Goal: Task Accomplishment & Management: Manage account settings

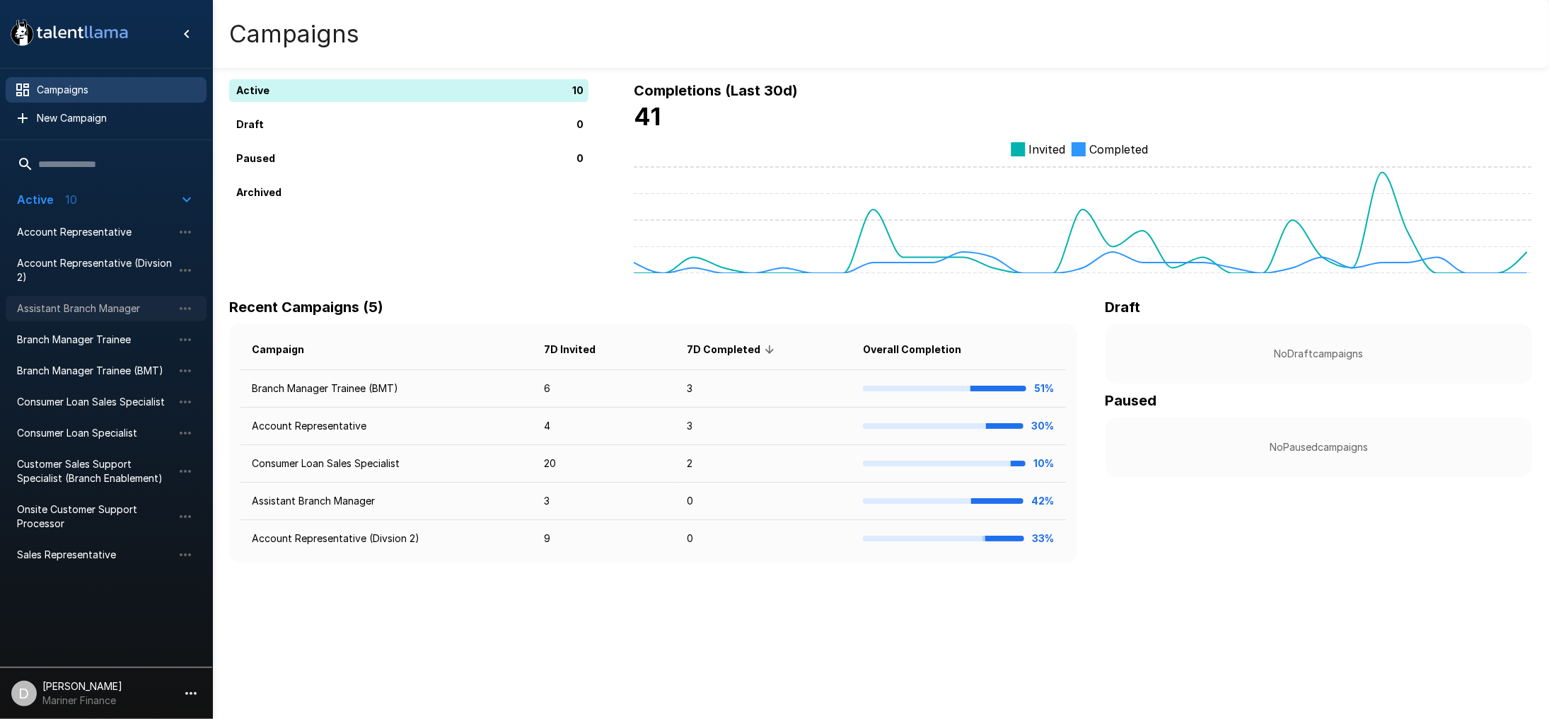
click at [85, 306] on span "Assistant Branch Manager" at bounding box center [95, 308] width 156 height 14
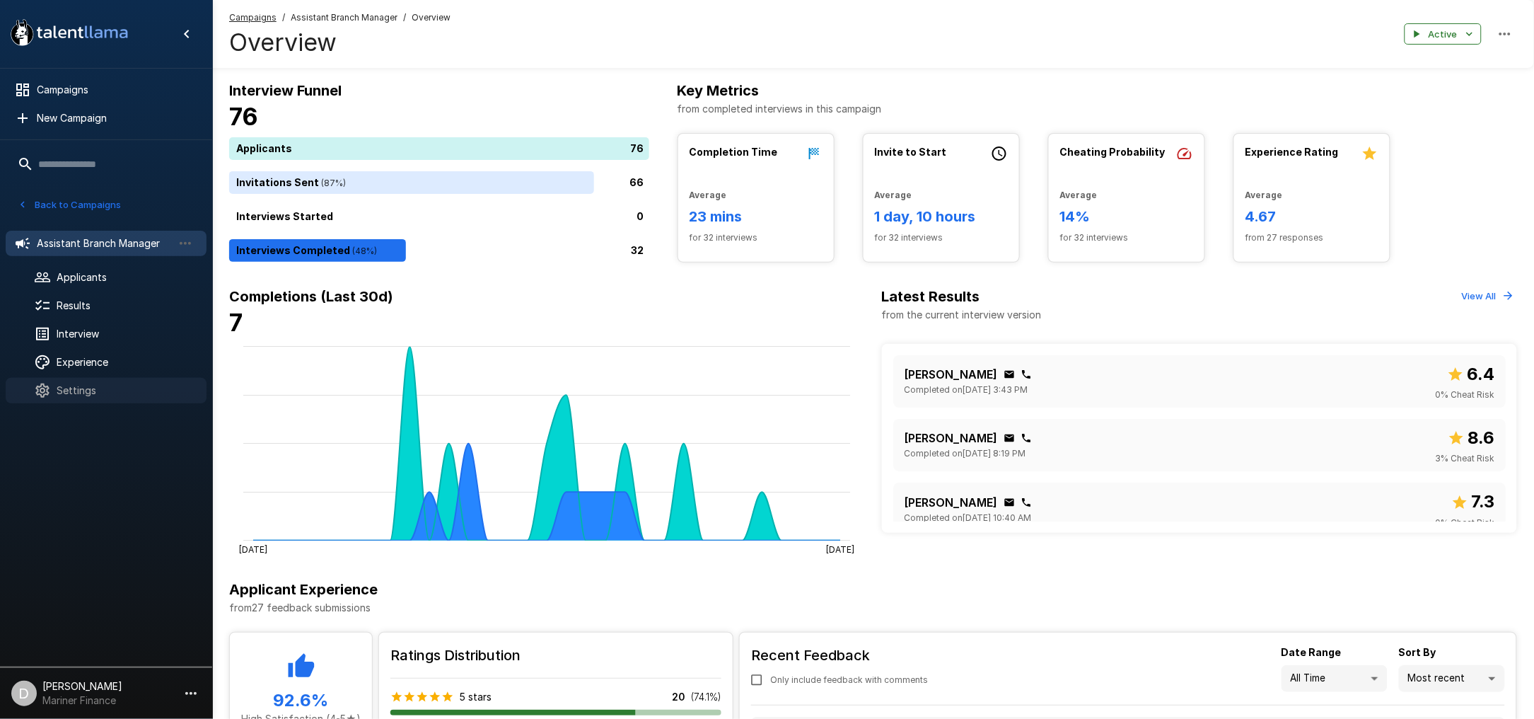
click at [81, 385] on span "Settings" at bounding box center [126, 390] width 139 height 14
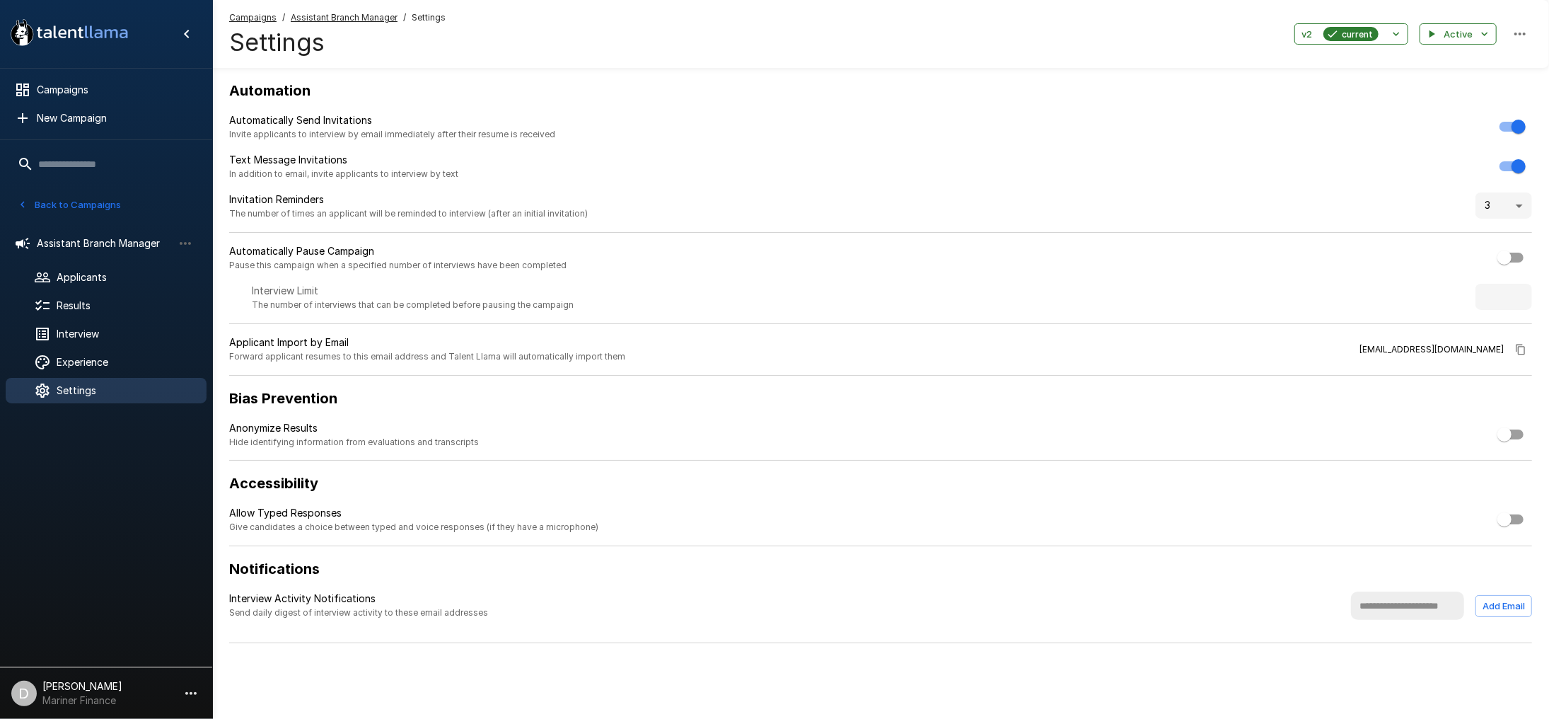
click at [1522, 346] on icon "button" at bounding box center [1520, 349] width 9 height 11
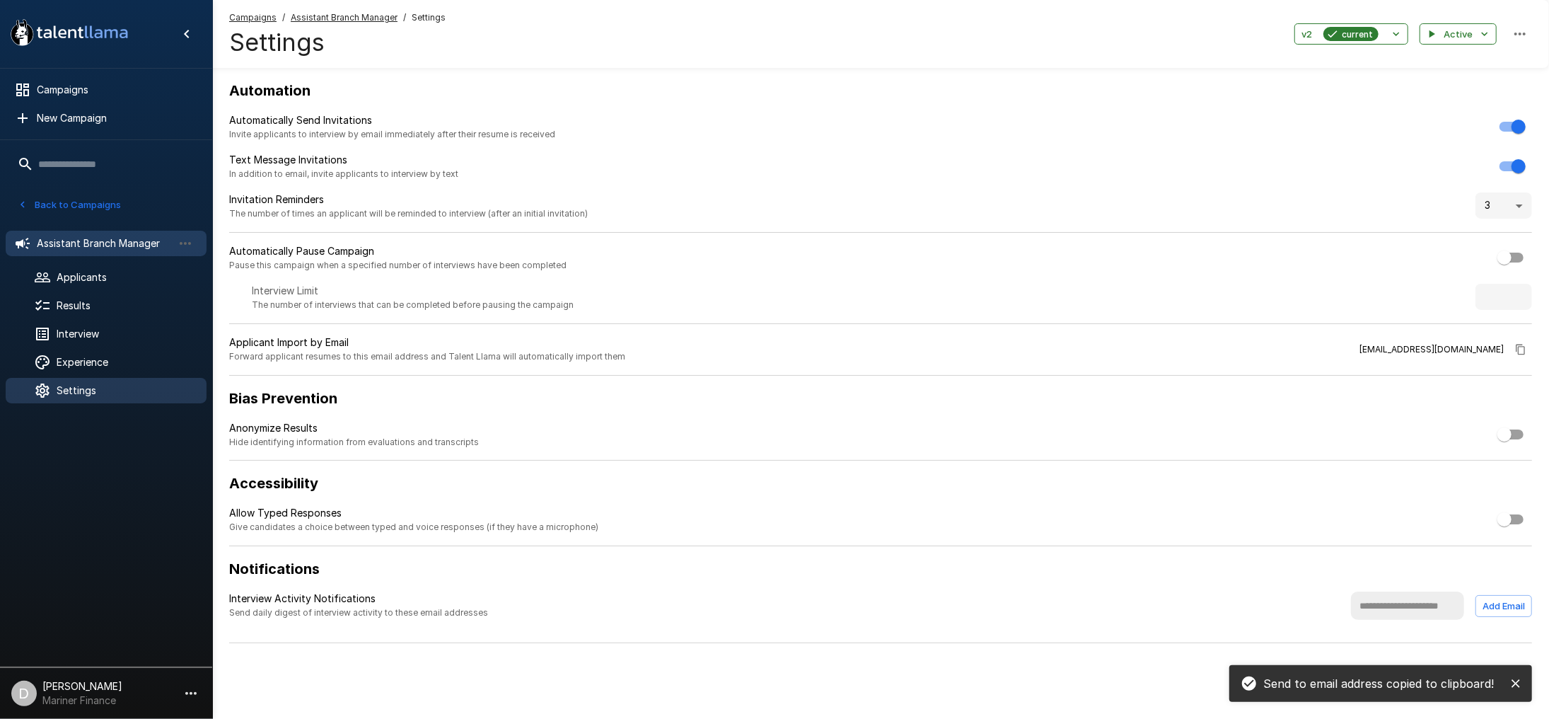
click at [74, 236] on span "Assistant Branch Manager" at bounding box center [105, 243] width 136 height 14
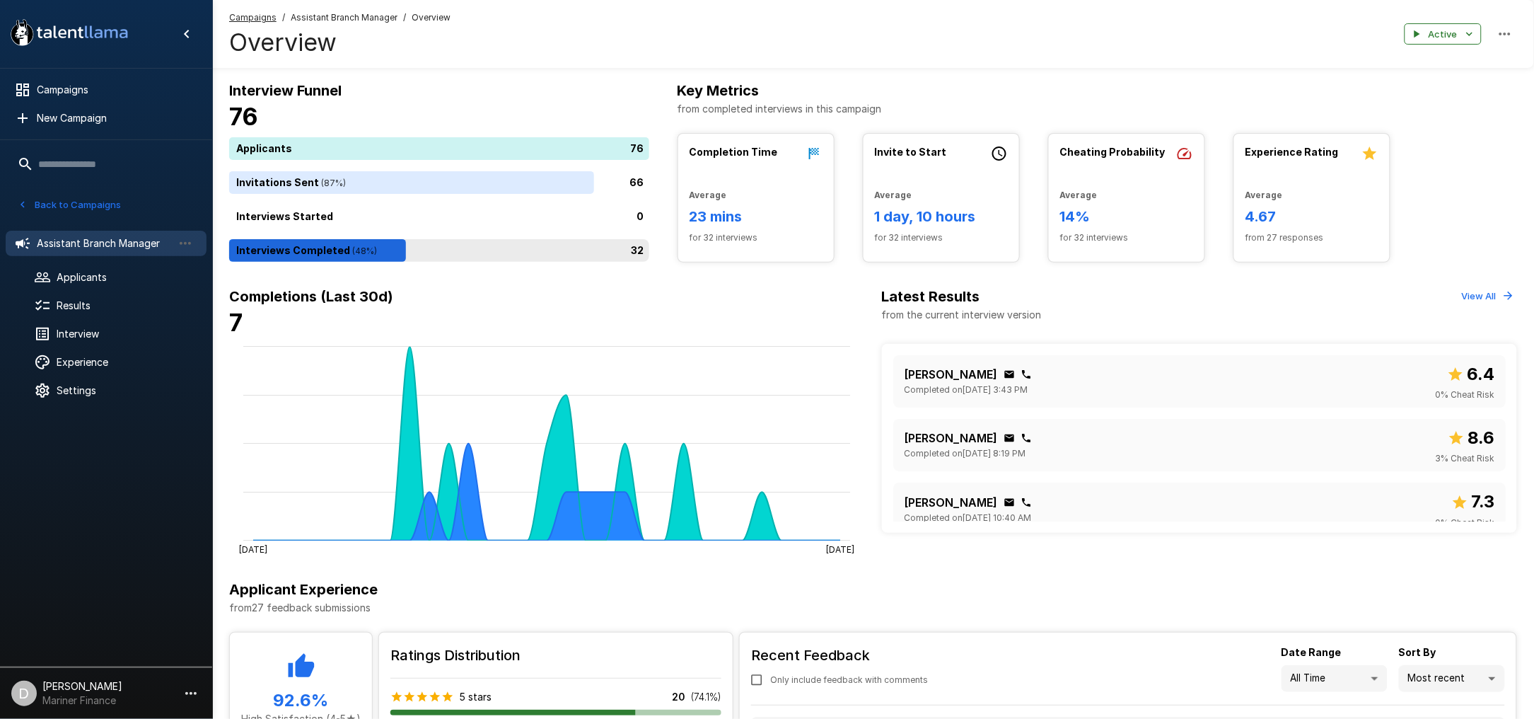
click at [400, 248] on div "32" at bounding box center [442, 250] width 426 height 23
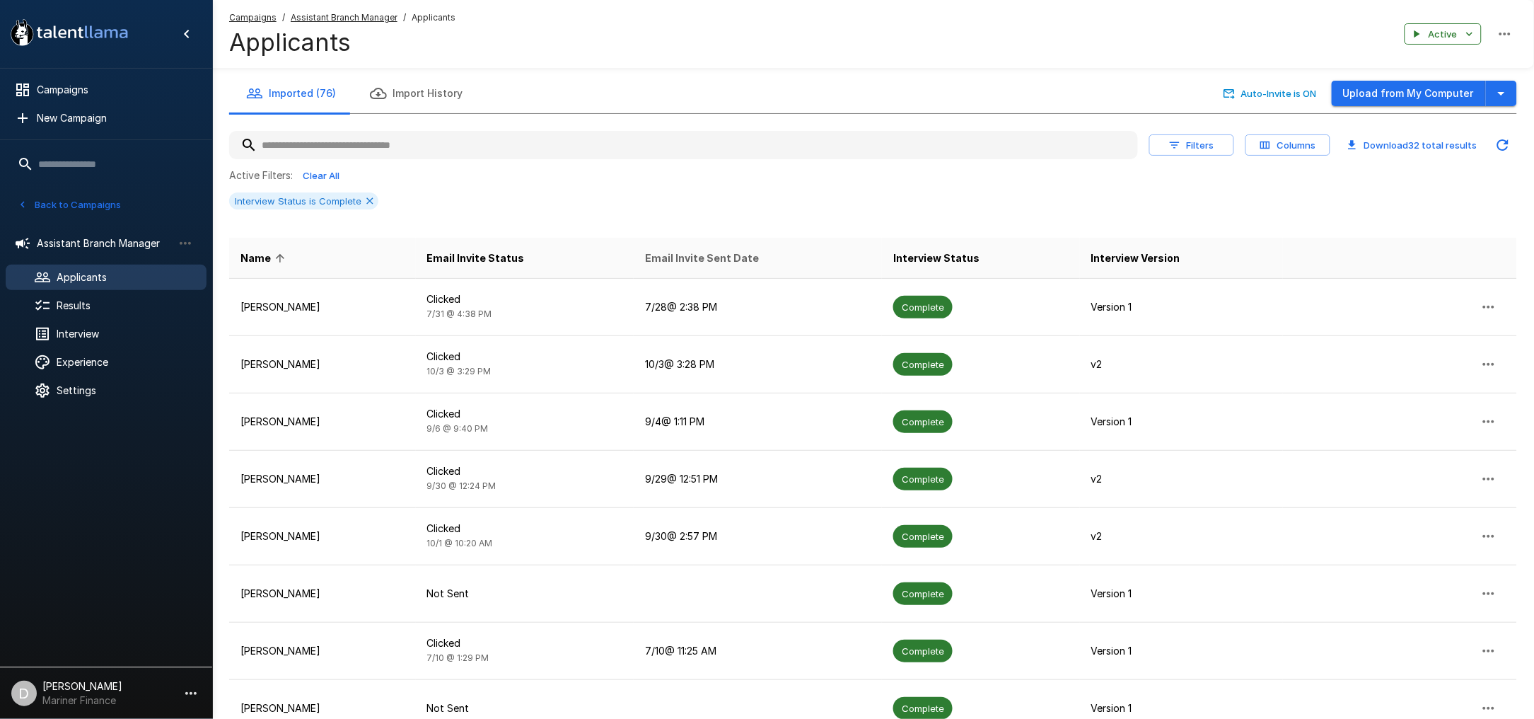
click at [707, 260] on span "Email Invite Sent Date" at bounding box center [702, 258] width 114 height 17
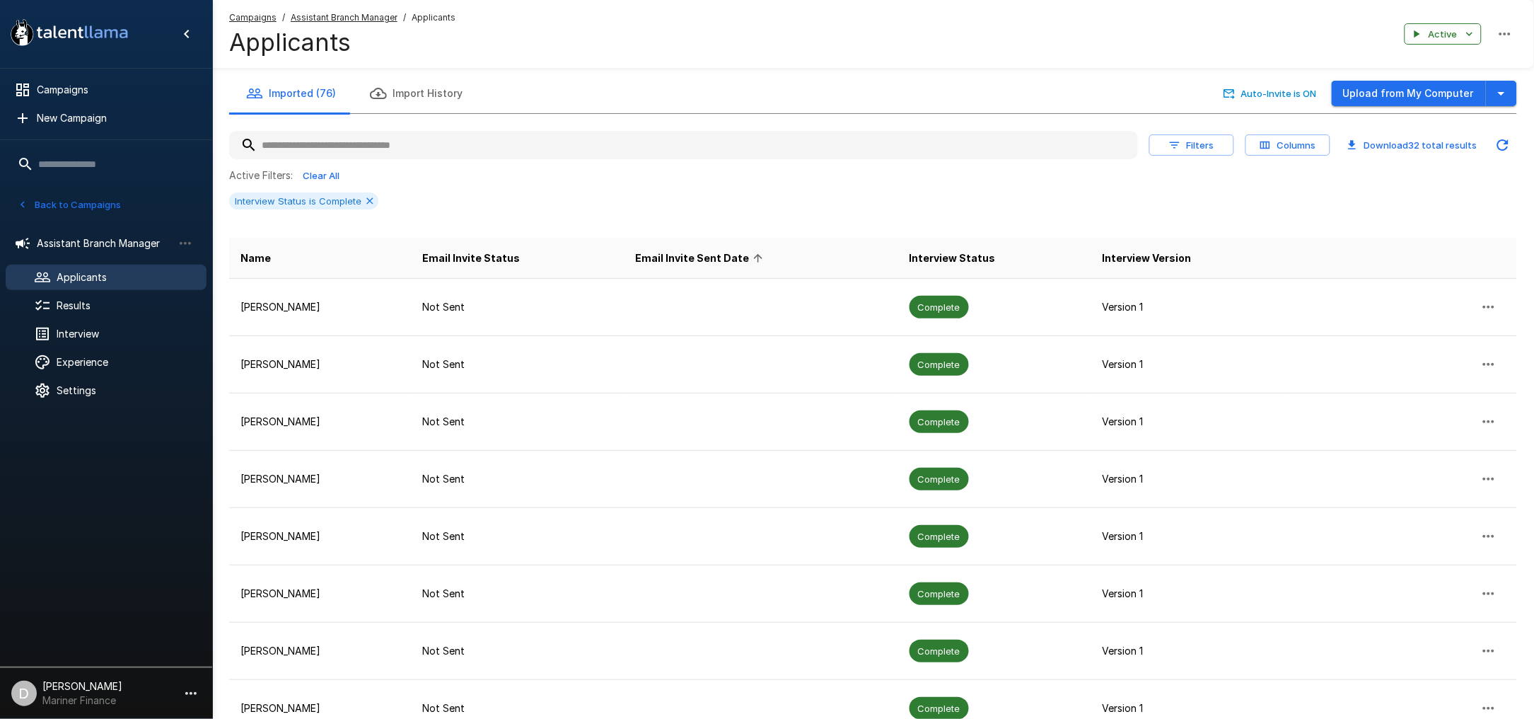
click at [707, 259] on span "Email Invite Sent Date" at bounding box center [701, 258] width 132 height 17
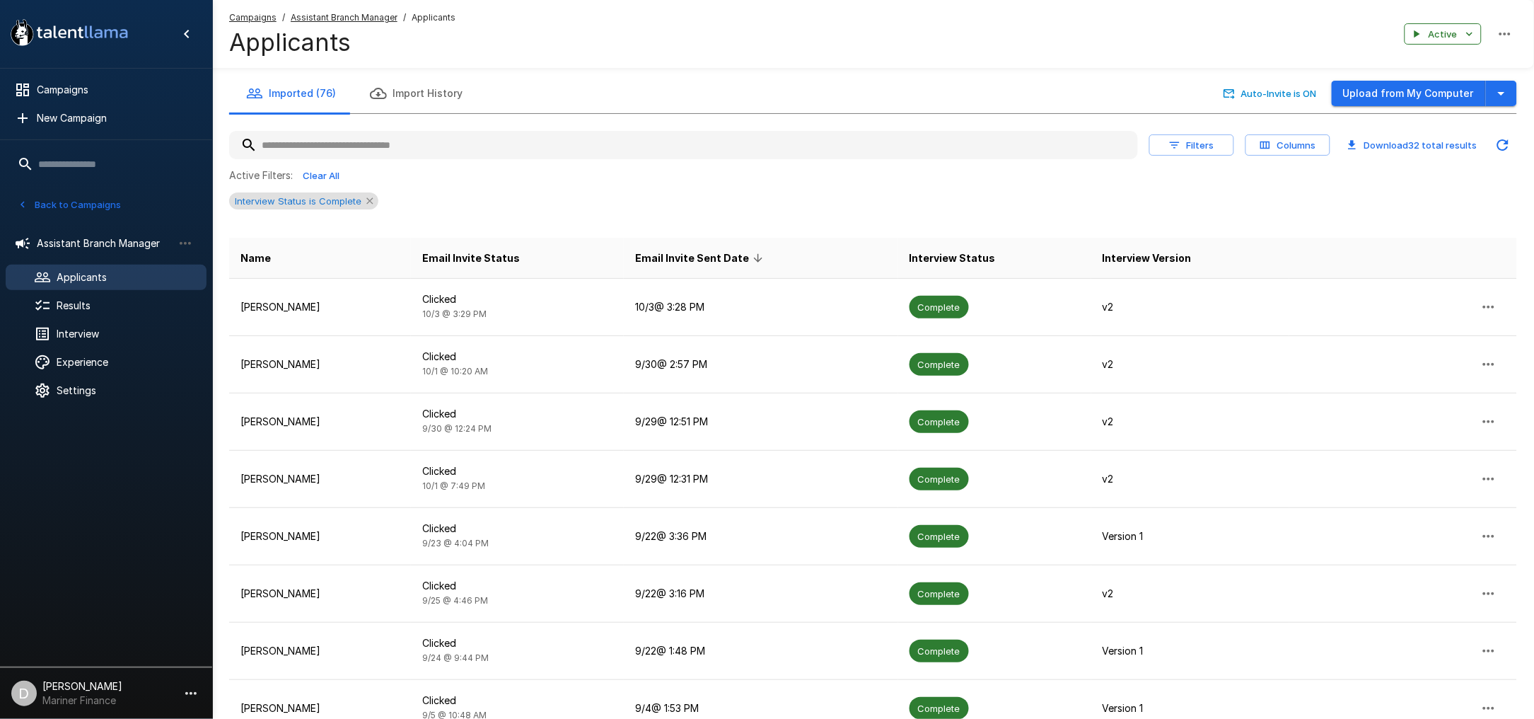
drag, startPoint x: 367, startPoint y: 199, endPoint x: 425, endPoint y: 201, distance: 58.0
click at [367, 200] on icon at bounding box center [369, 200] width 11 height 11
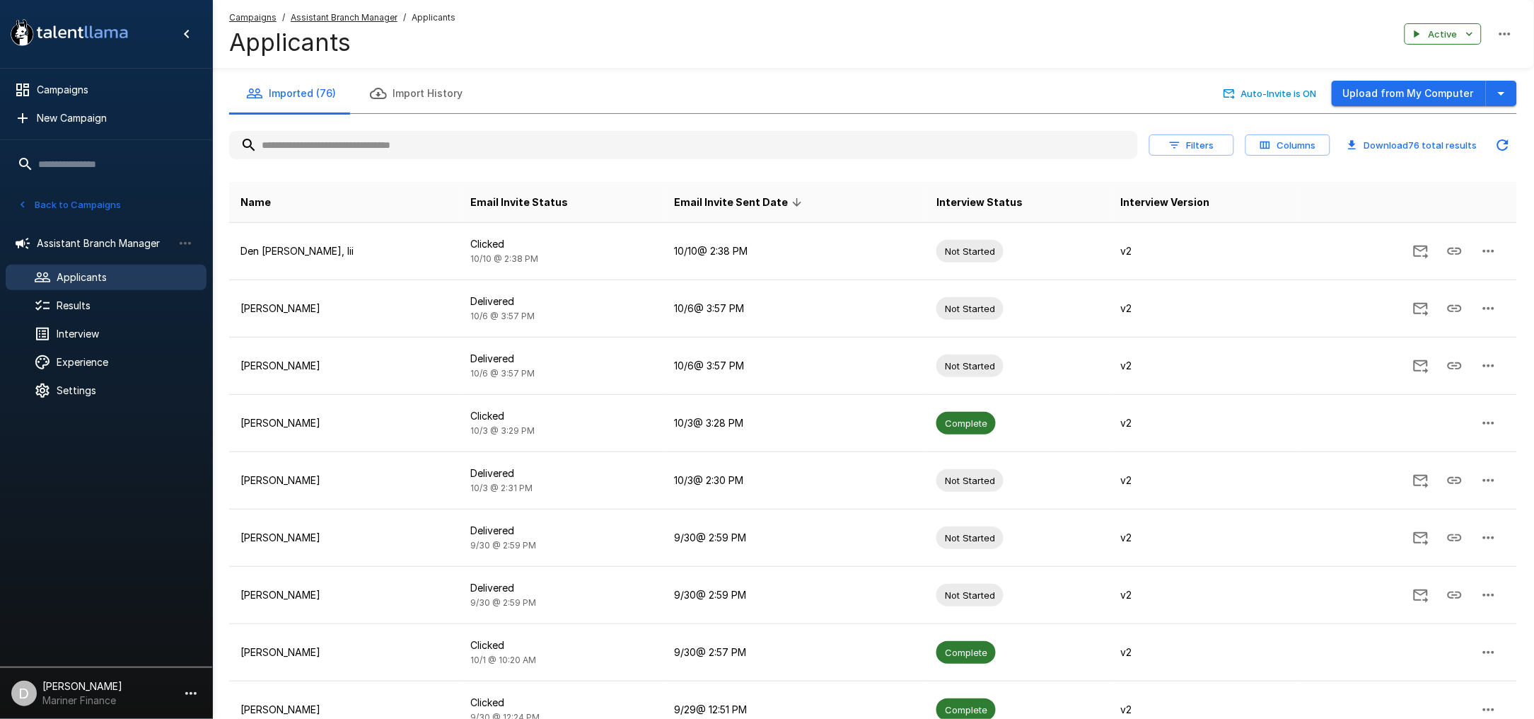
click at [730, 198] on span "Email Invite Sent Date" at bounding box center [740, 202] width 132 height 17
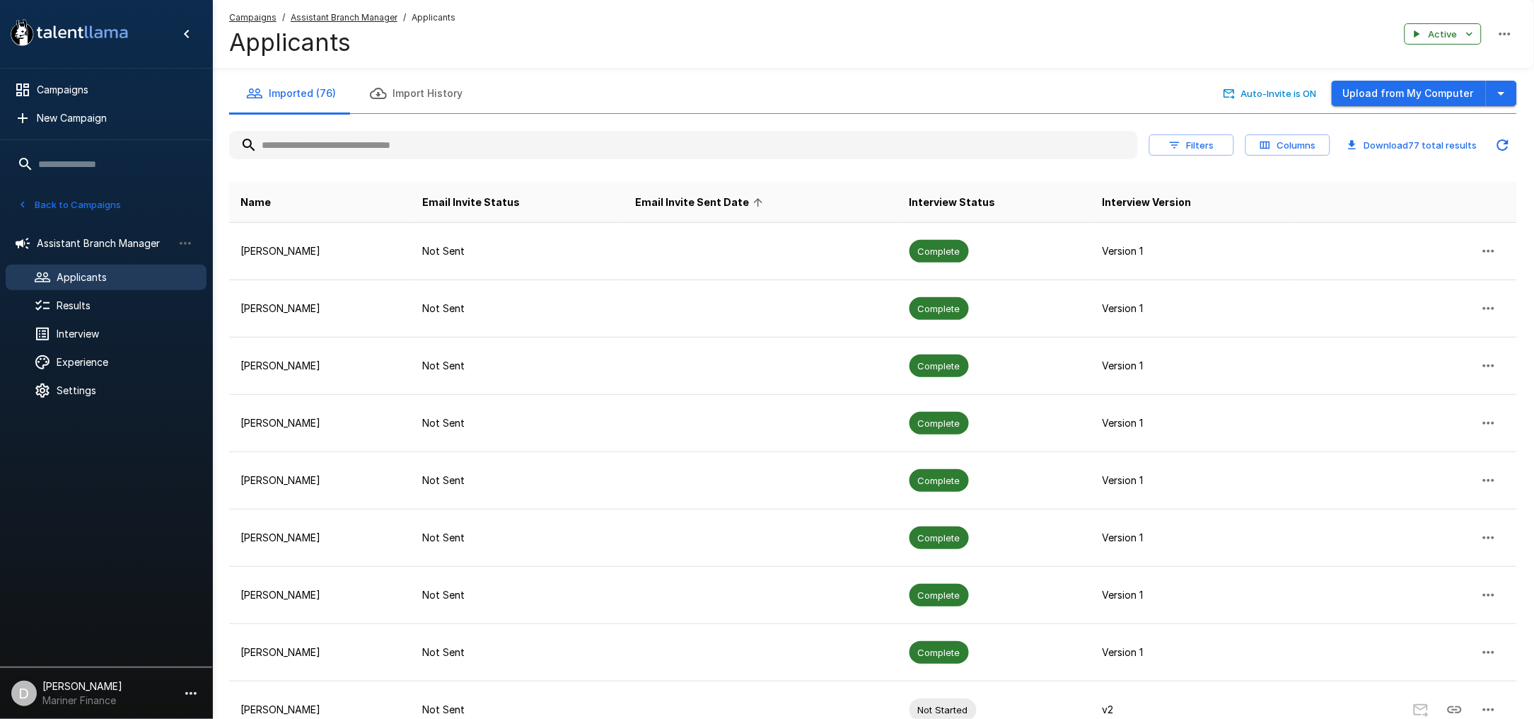
click at [730, 198] on span "Email Invite Sent Date" at bounding box center [701, 202] width 132 height 17
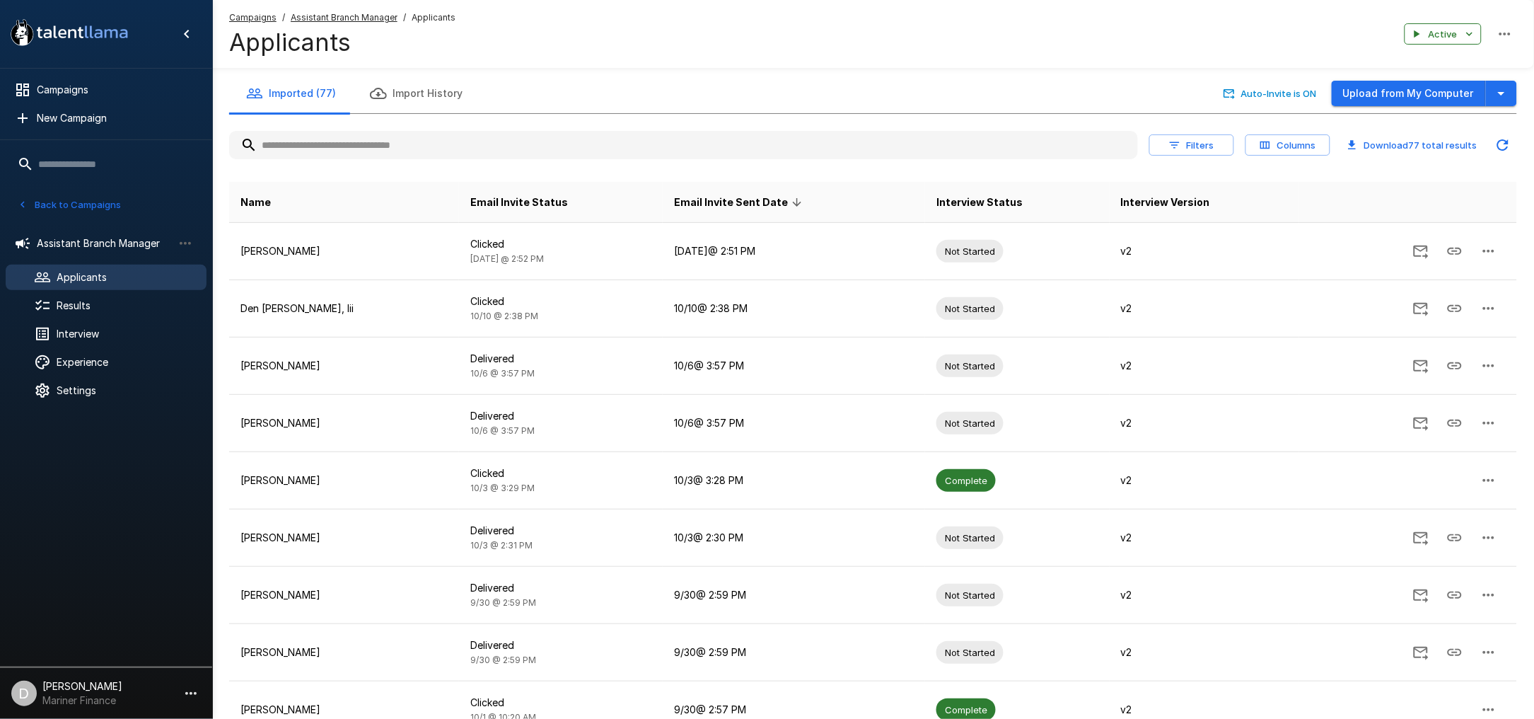
click at [735, 192] on th "Email Invite Sent Date" at bounding box center [794, 202] width 262 height 41
click at [735, 197] on span "Email Invite Sent Date" at bounding box center [740, 202] width 132 height 17
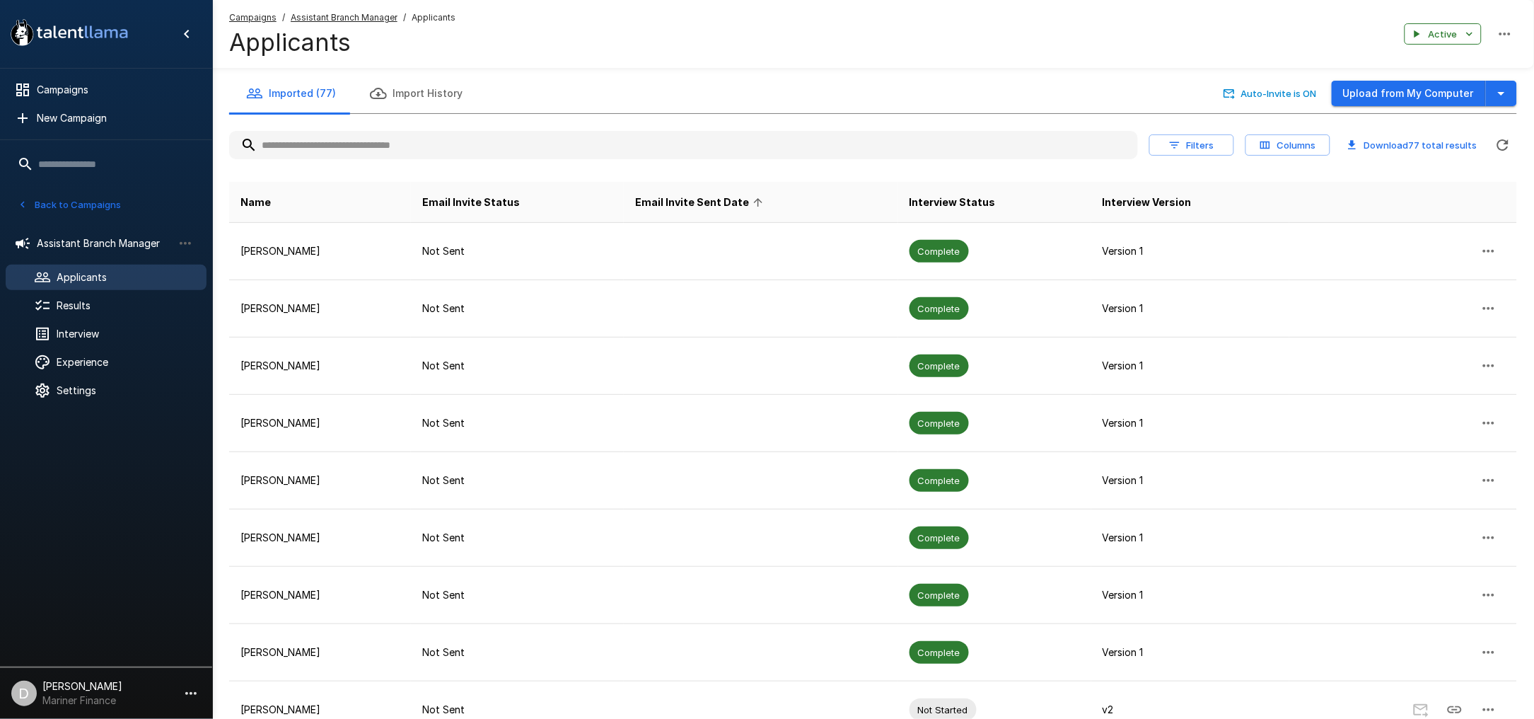
click at [744, 197] on span "Email Invite Sent Date" at bounding box center [701, 202] width 132 height 17
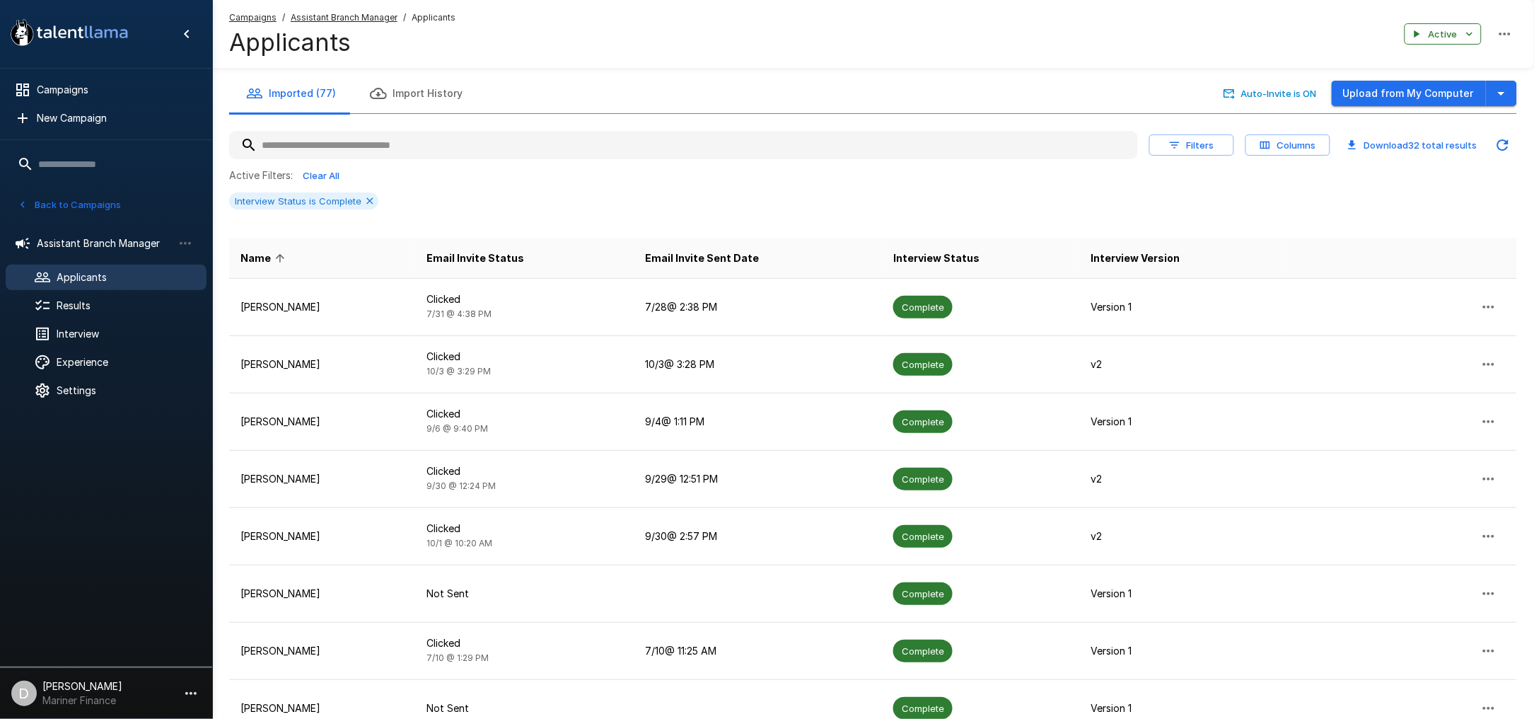
click at [743, 248] on th "Email Invite Sent Date" at bounding box center [758, 258] width 248 height 41
click at [739, 252] on span "Email Invite Sent Date" at bounding box center [702, 258] width 114 height 17
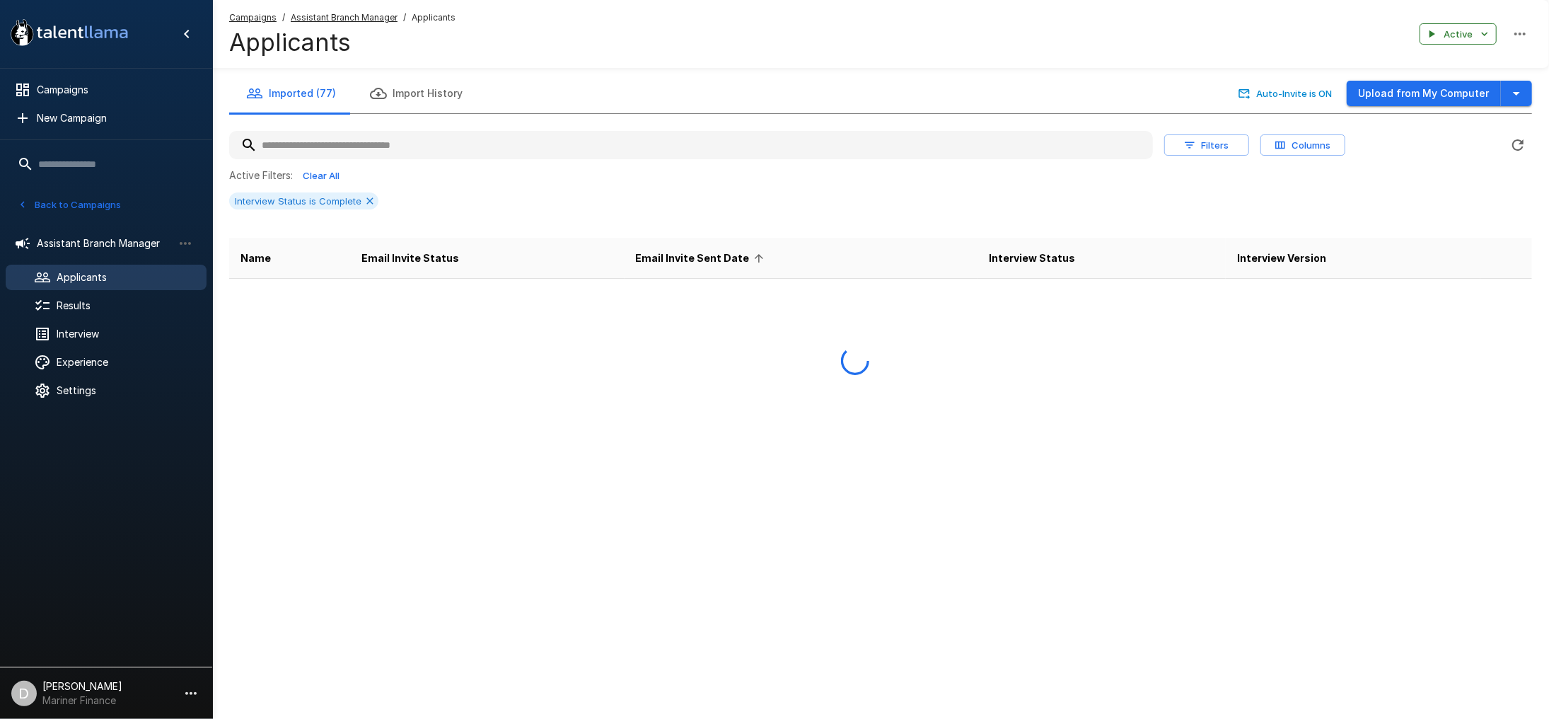
click at [739, 252] on span "Email Invite Sent Date" at bounding box center [702, 258] width 132 height 17
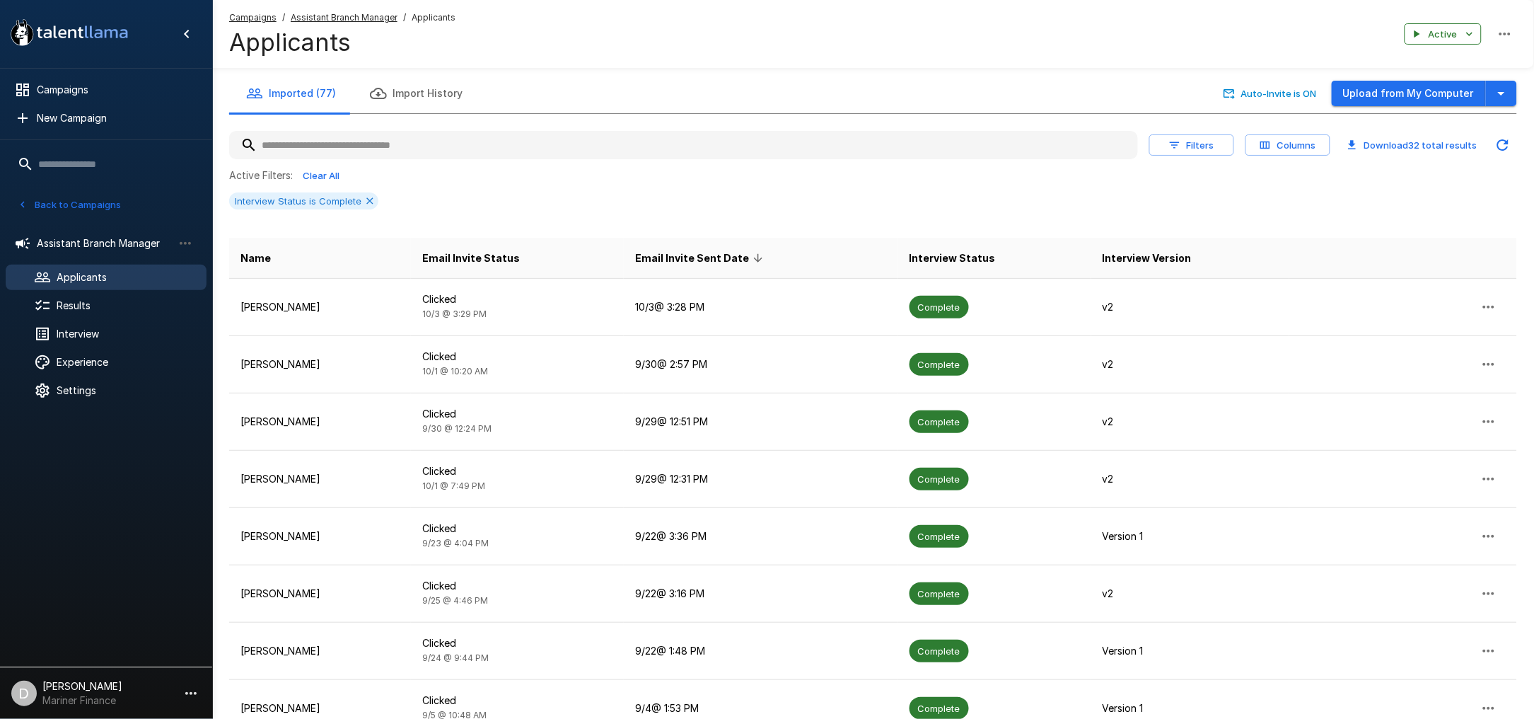
click at [761, 258] on span "Email Invite Sent Date" at bounding box center [701, 258] width 132 height 17
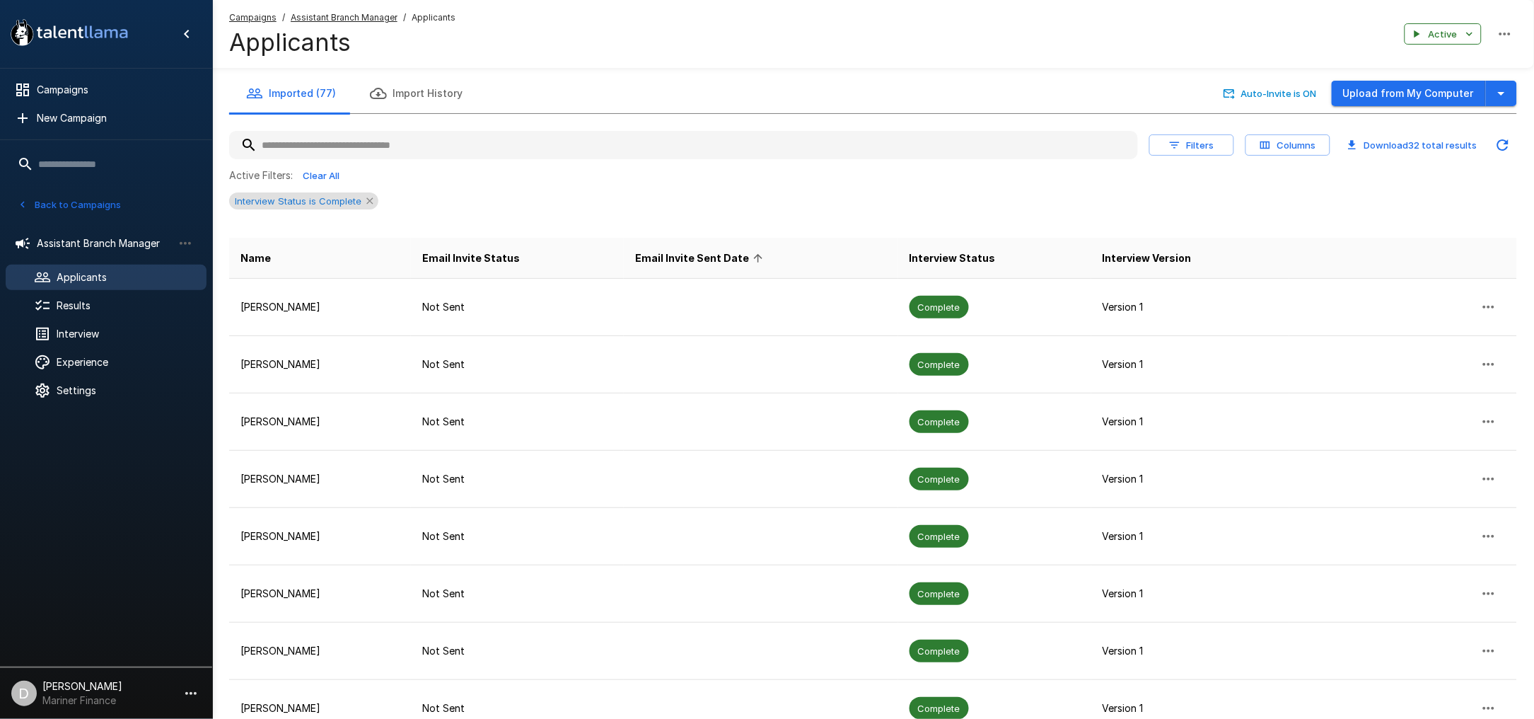
click at [366, 202] on icon at bounding box center [369, 200] width 6 height 6
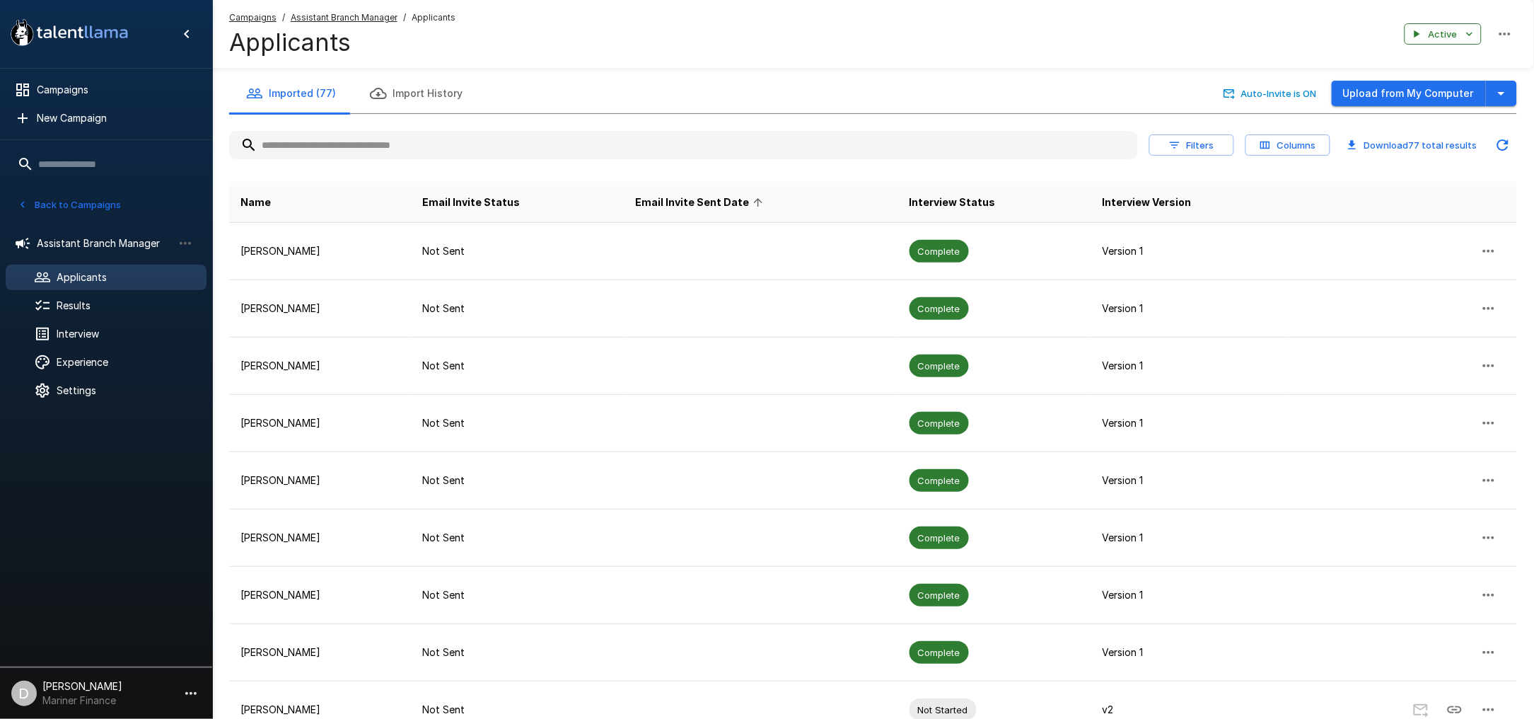
click at [722, 197] on span "Email Invite Sent Date" at bounding box center [701, 202] width 132 height 17
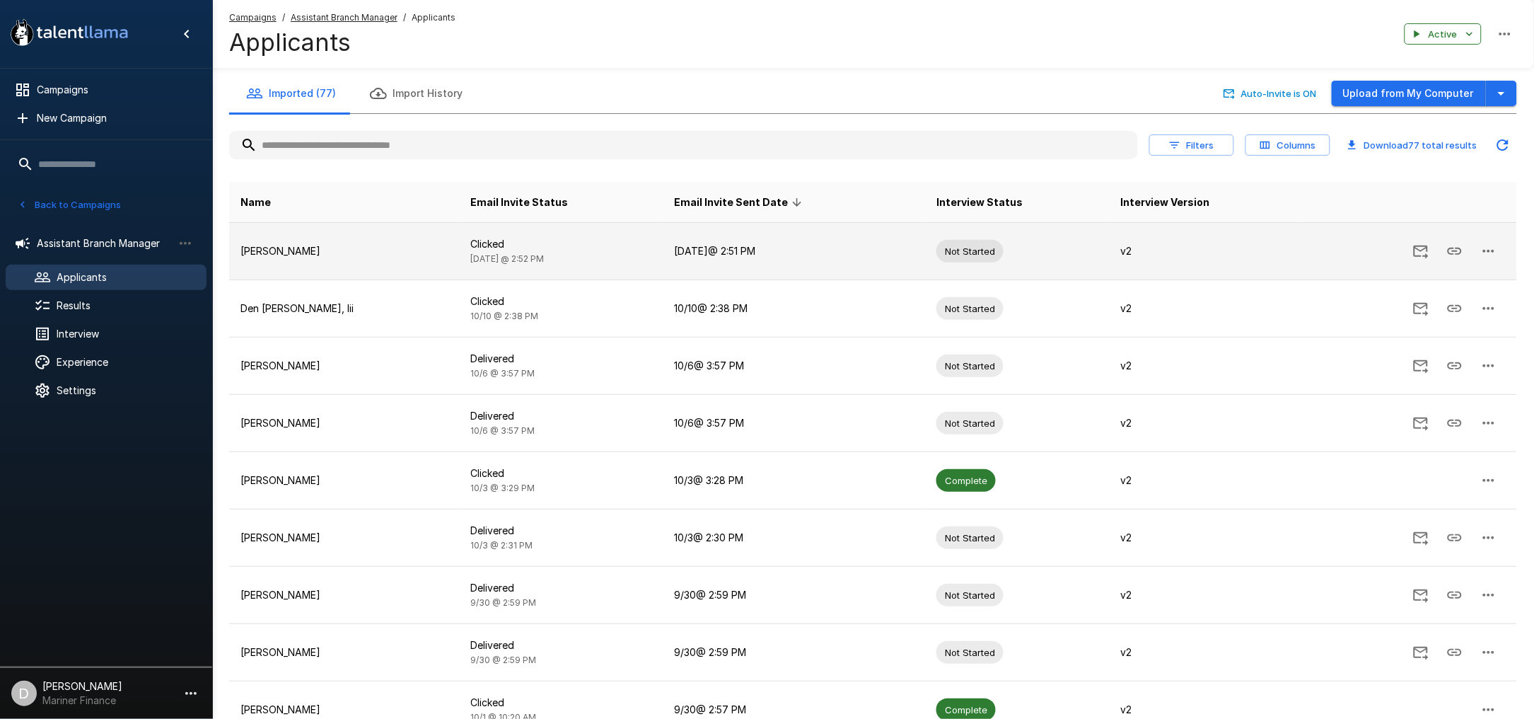
click at [1301, 249] on td at bounding box center [1408, 251] width 218 height 57
click at [1422, 250] on icon "Send Invitation" at bounding box center [1421, 251] width 15 height 13
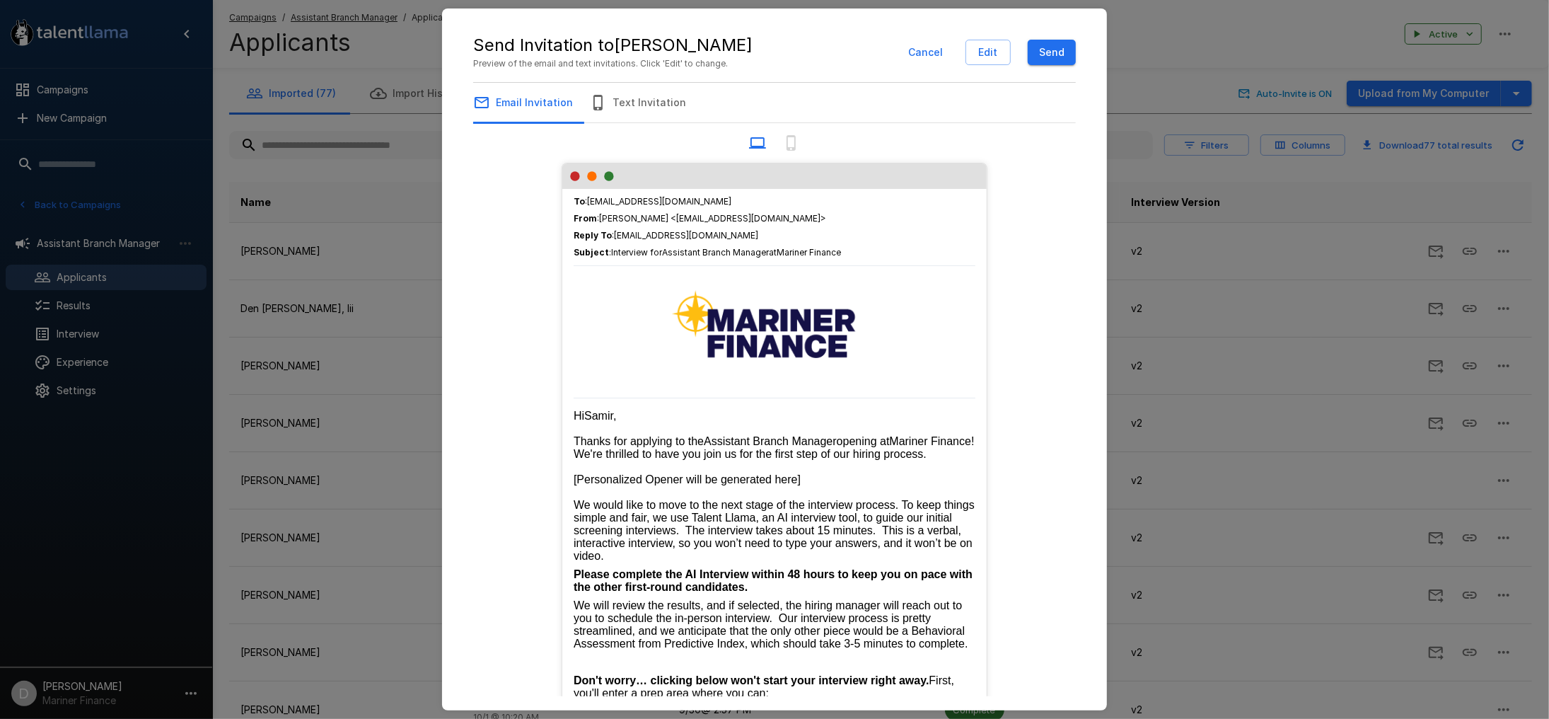
click at [1063, 50] on button "Send" at bounding box center [1052, 53] width 48 height 26
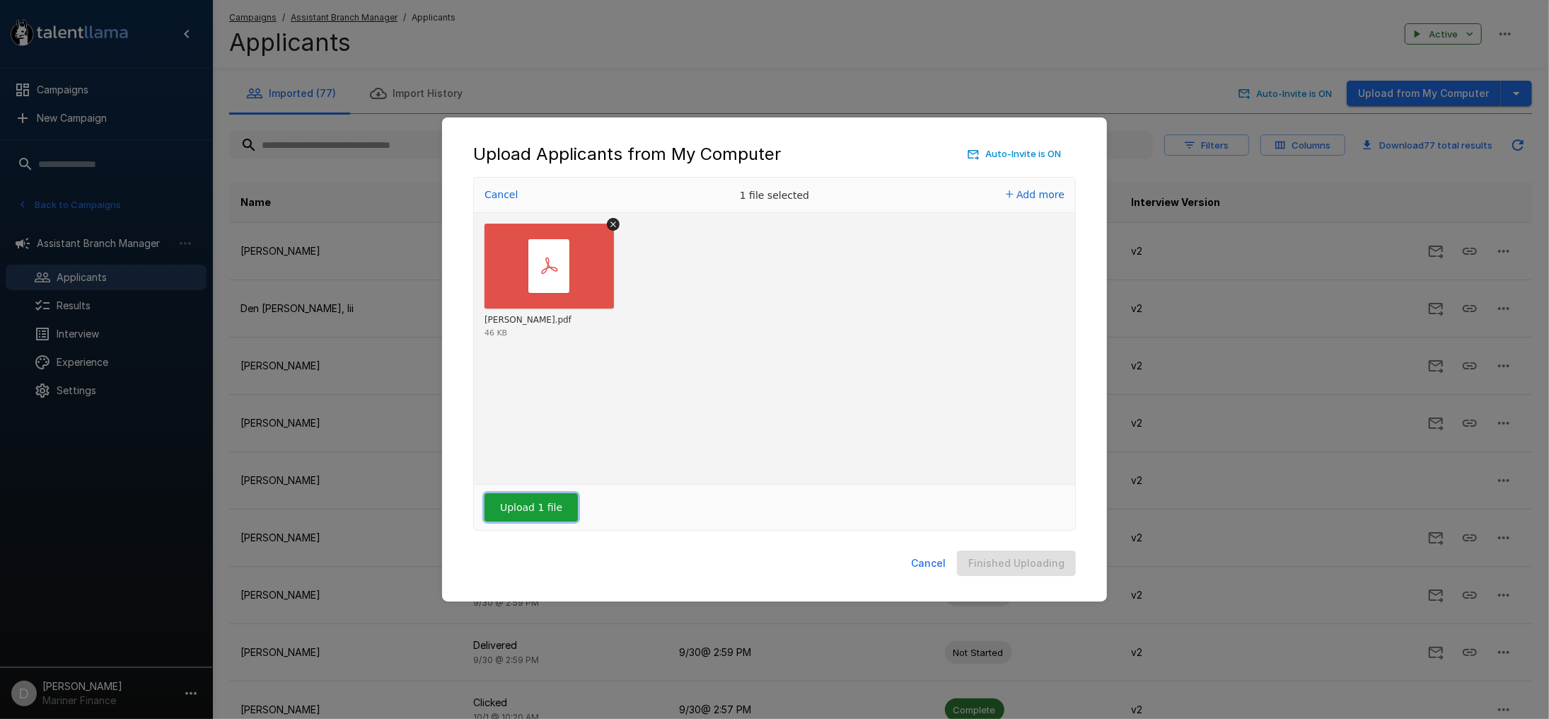
click at [533, 506] on button "Upload 1 file" at bounding box center [530, 507] width 93 height 28
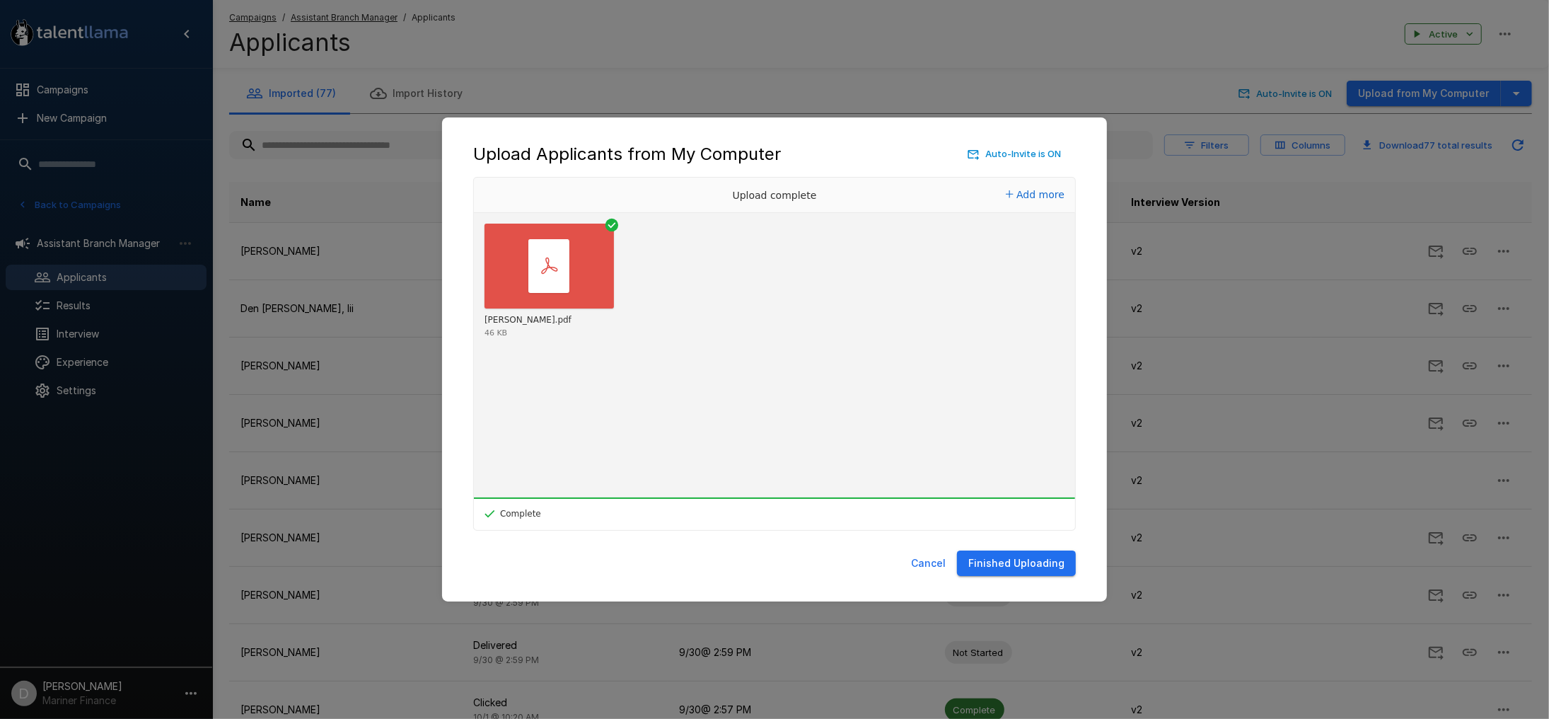
drag, startPoint x: 1051, startPoint y: 562, endPoint x: 1033, endPoint y: 560, distance: 18.5
click at [1051, 562] on button "Finished Uploading" at bounding box center [1016, 563] width 119 height 26
